Goal: Find specific page/section: Find specific page/section

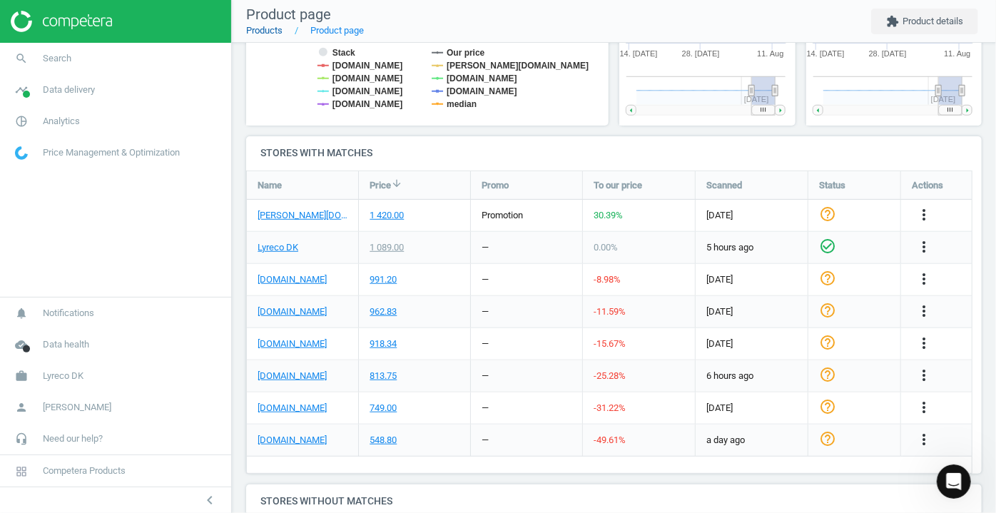
drag, startPoint x: 0, startPoint y: 0, endPoint x: 272, endPoint y: 31, distance: 273.5
click at [272, 31] on link "Products" at bounding box center [264, 30] width 36 height 11
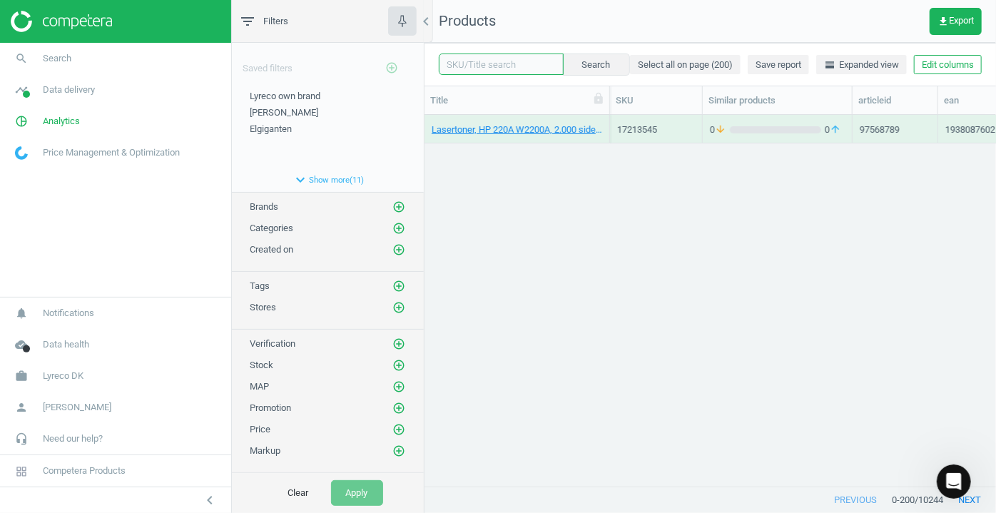
click at [470, 64] on input "text" at bounding box center [501, 63] width 125 height 21
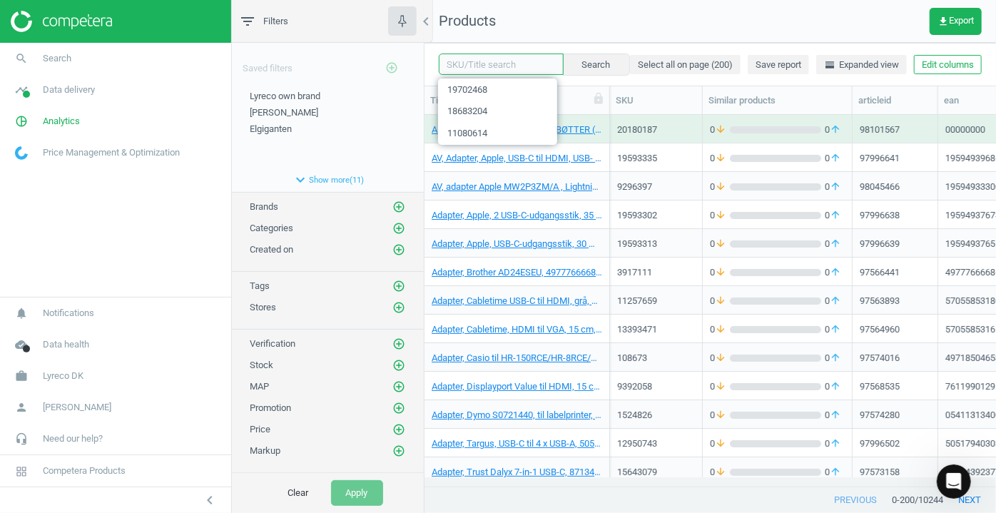
paste input "1595604"
type input "1595604"
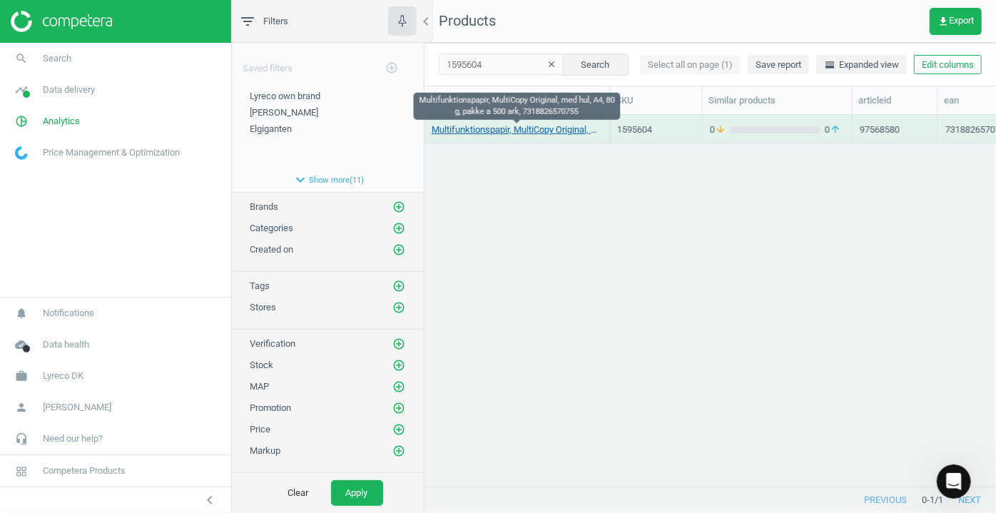
click at [483, 127] on link "Multifunktionspapir, MultiCopy Original, med hul, A4, 80 g, pakke a 500 ark, 73…" at bounding box center [516, 129] width 170 height 13
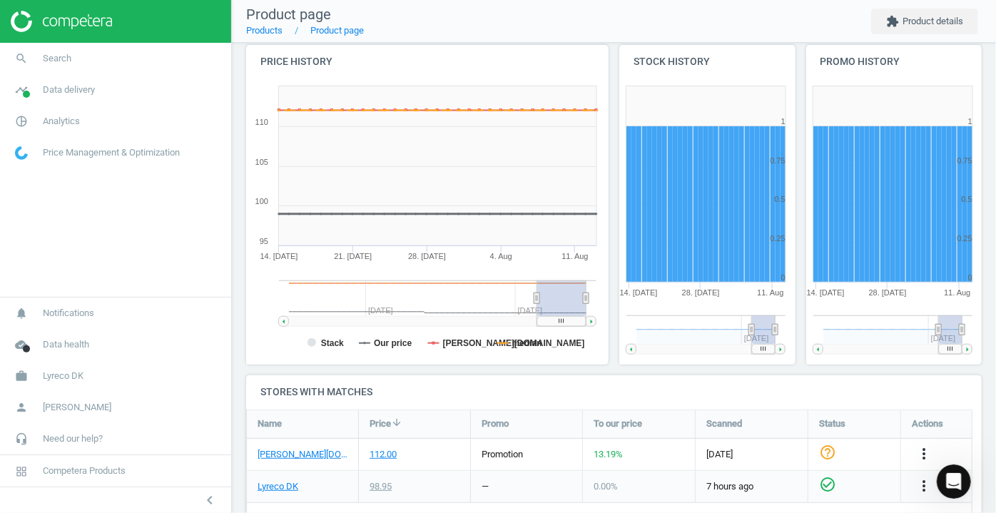
scroll to position [259, 0]
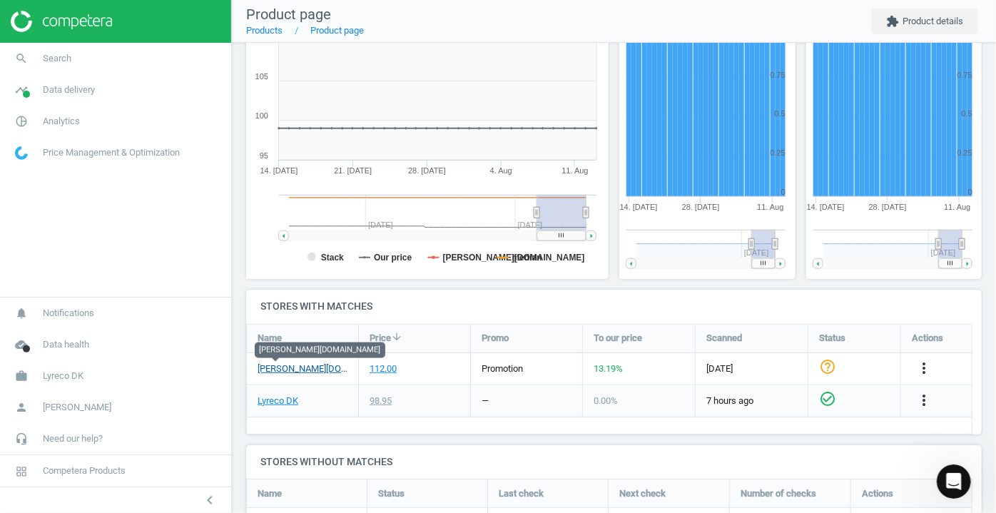
click at [287, 368] on link "[PERSON_NAME][DOMAIN_NAME]" at bounding box center [302, 368] width 90 height 13
click at [275, 403] on link "Lyreco DK" at bounding box center [277, 400] width 41 height 13
